Goal: Transaction & Acquisition: Purchase product/service

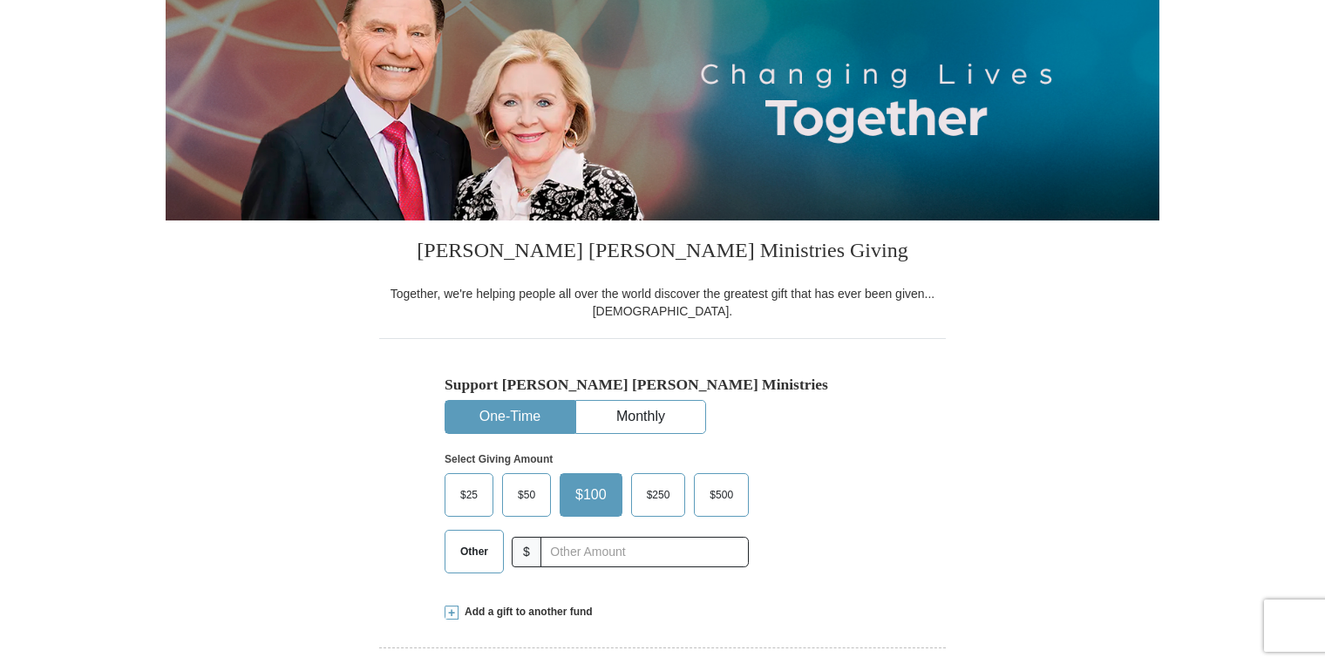
scroll to position [261, 0]
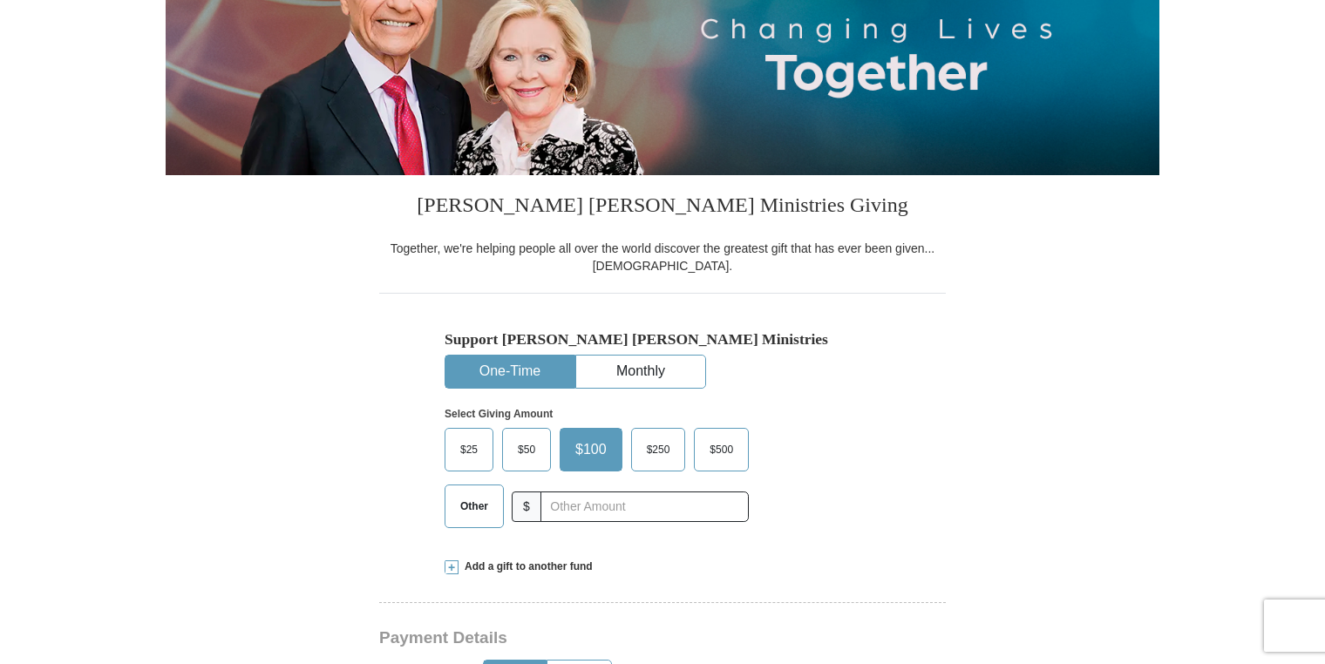
click at [467, 521] on label "Other" at bounding box center [474, 507] width 58 height 42
click at [0, 0] on input "Other" at bounding box center [0, 0] width 0 height 0
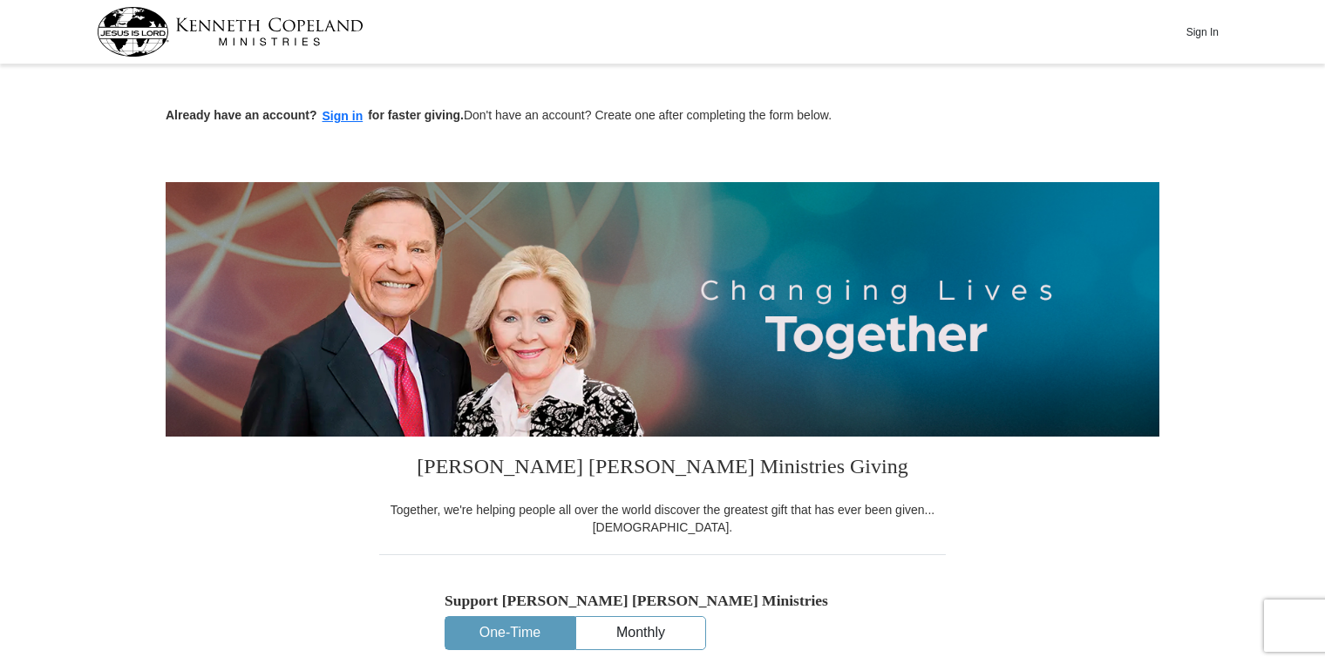
scroll to position [0, 0]
type input "6"
click at [1199, 30] on button "Sign In" at bounding box center [1202, 31] width 52 height 27
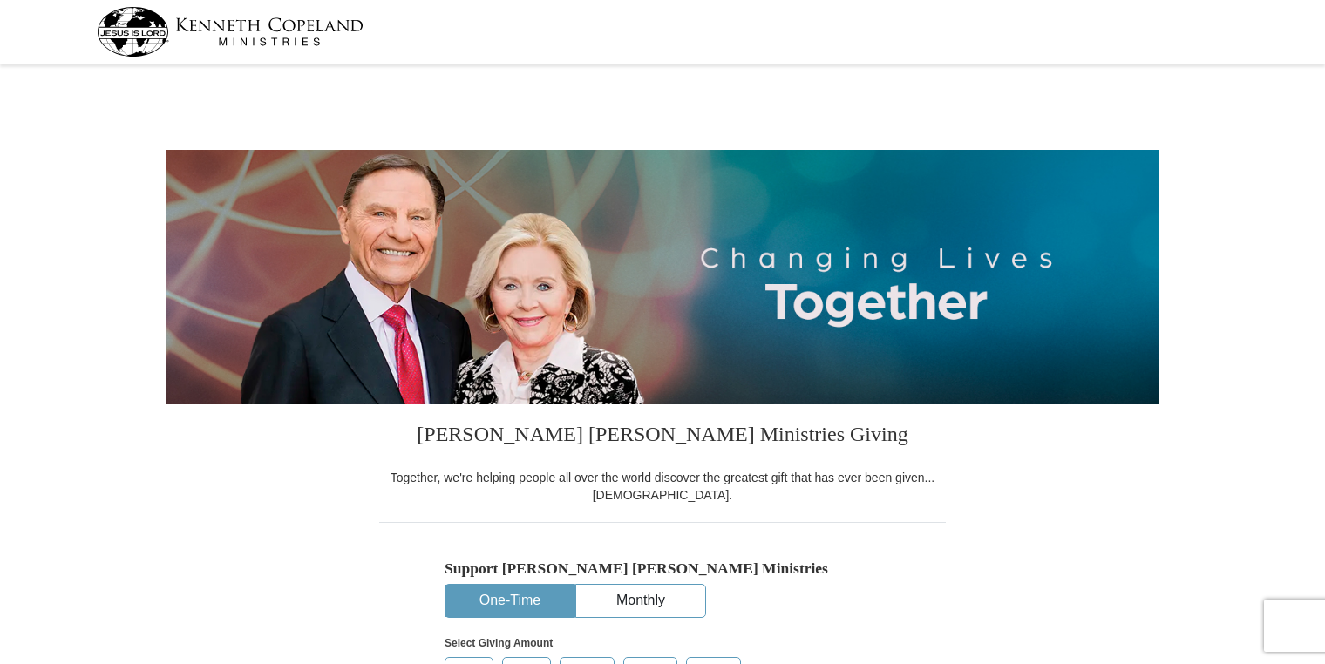
select select "PA"
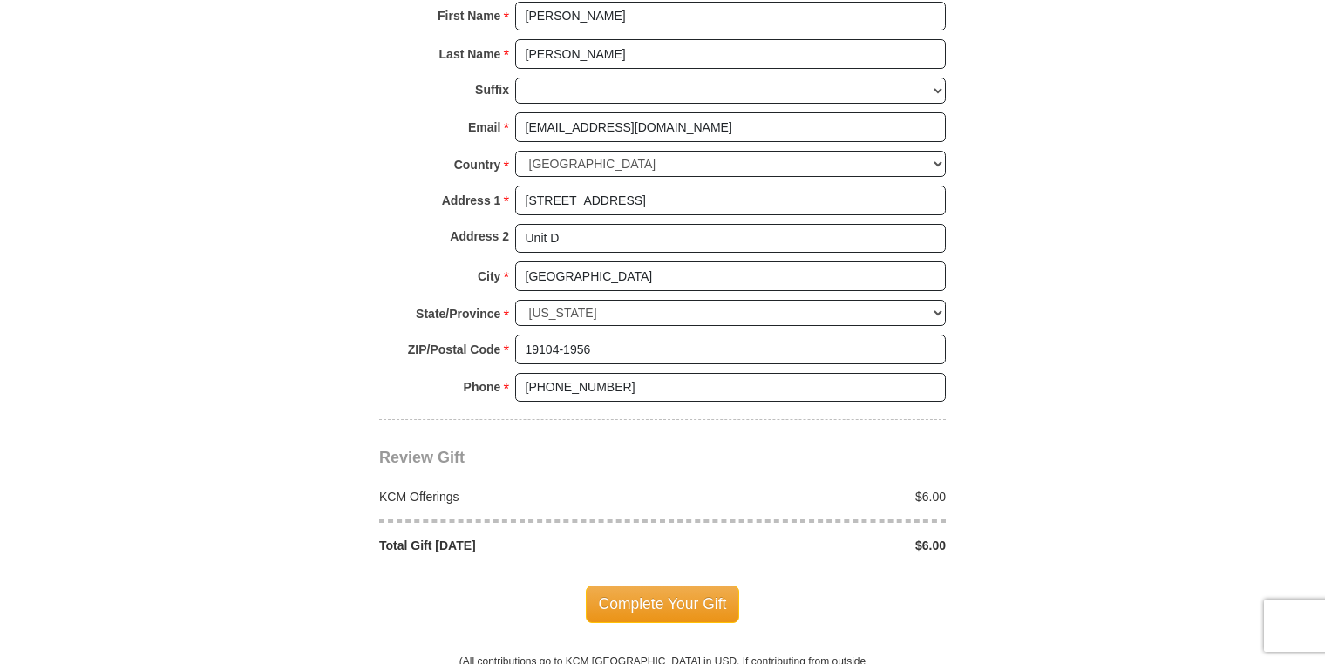
scroll to position [1220, 0]
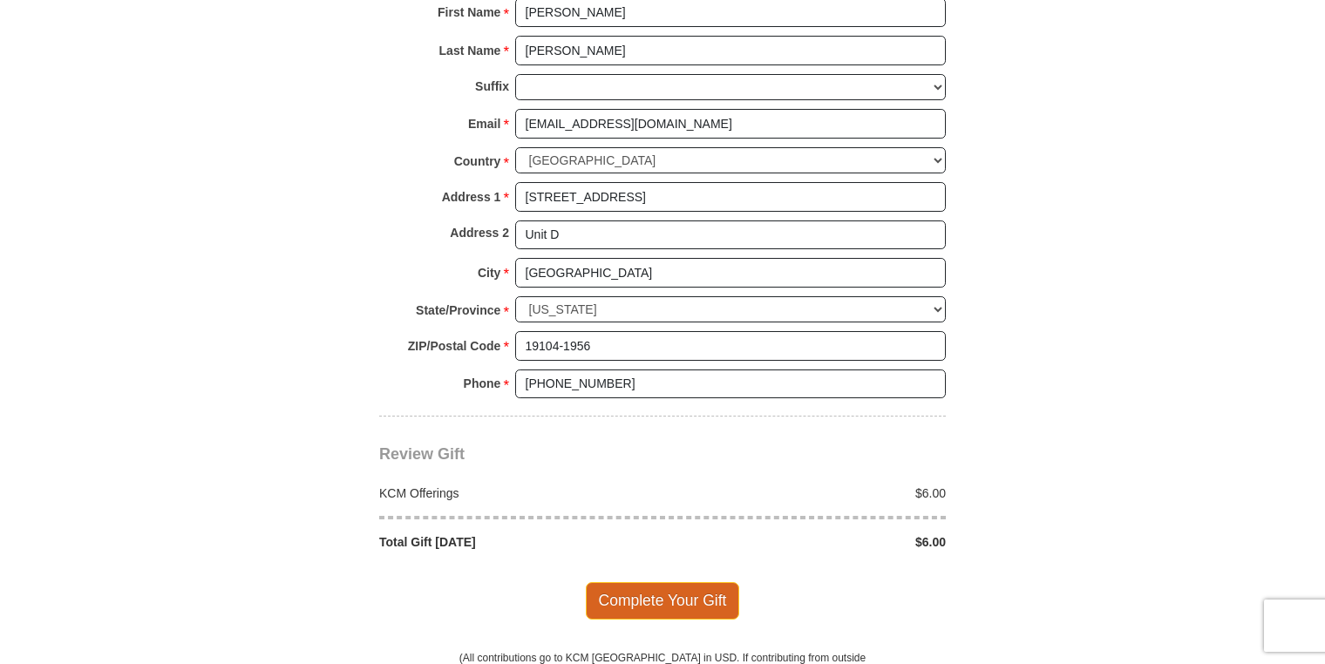
click at [671, 590] on span "Complete Your Gift" at bounding box center [663, 600] width 154 height 37
